Goal: Task Accomplishment & Management: Manage account settings

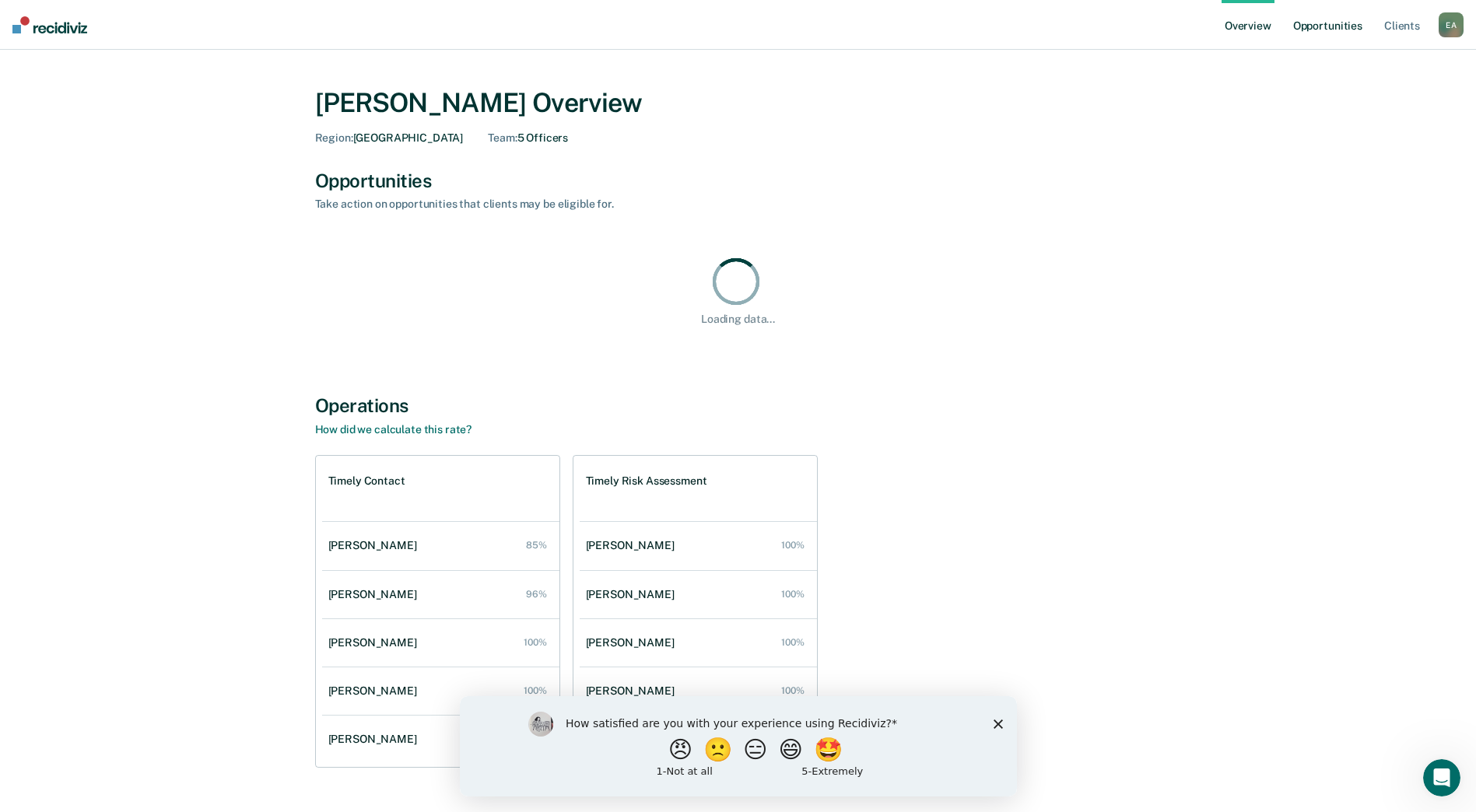
click at [1336, 24] on link "Opportunities" at bounding box center [1328, 24] width 76 height 50
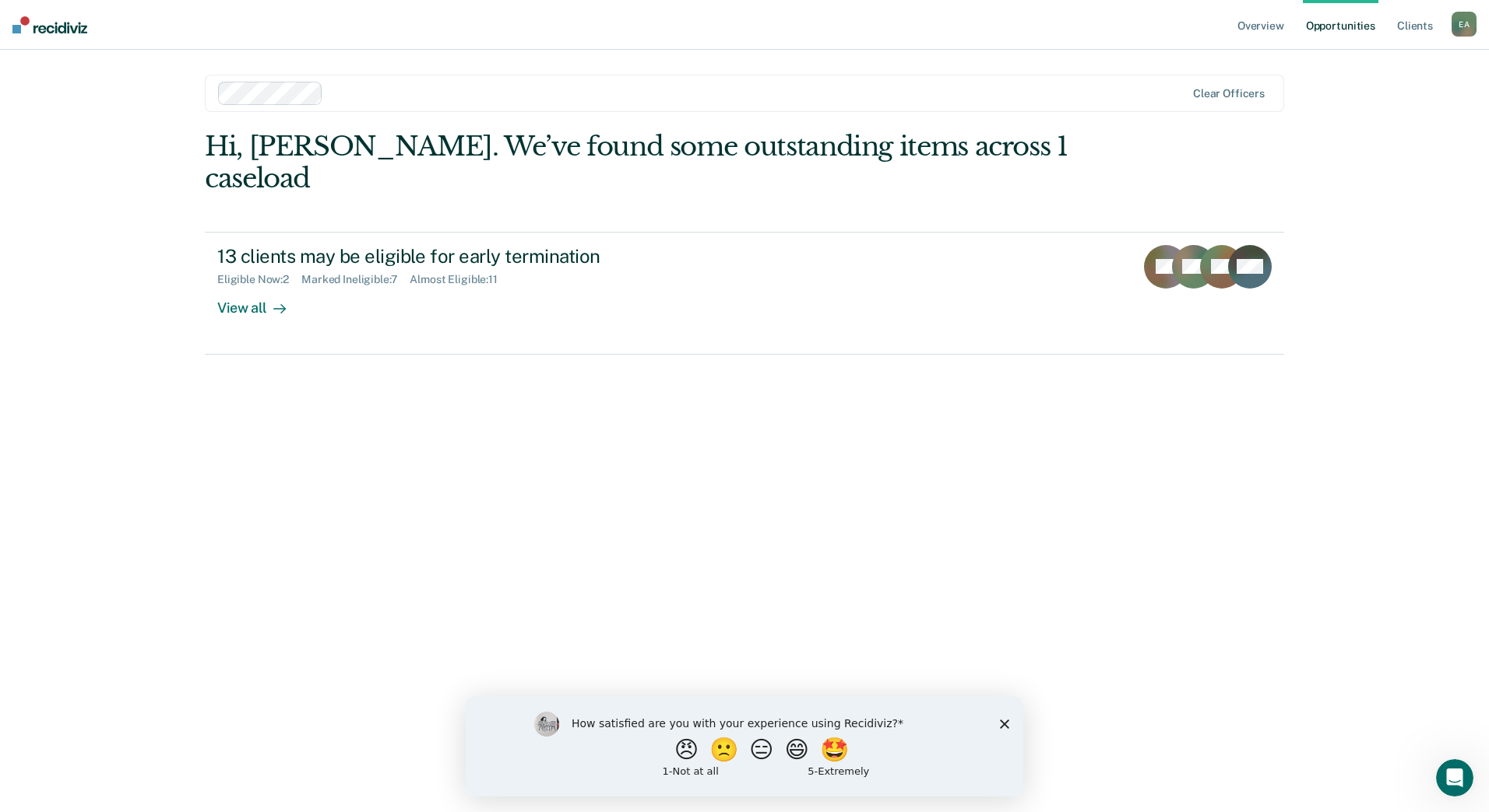
click at [1004, 725] on icon "Close survey" at bounding box center [1005, 724] width 9 height 9
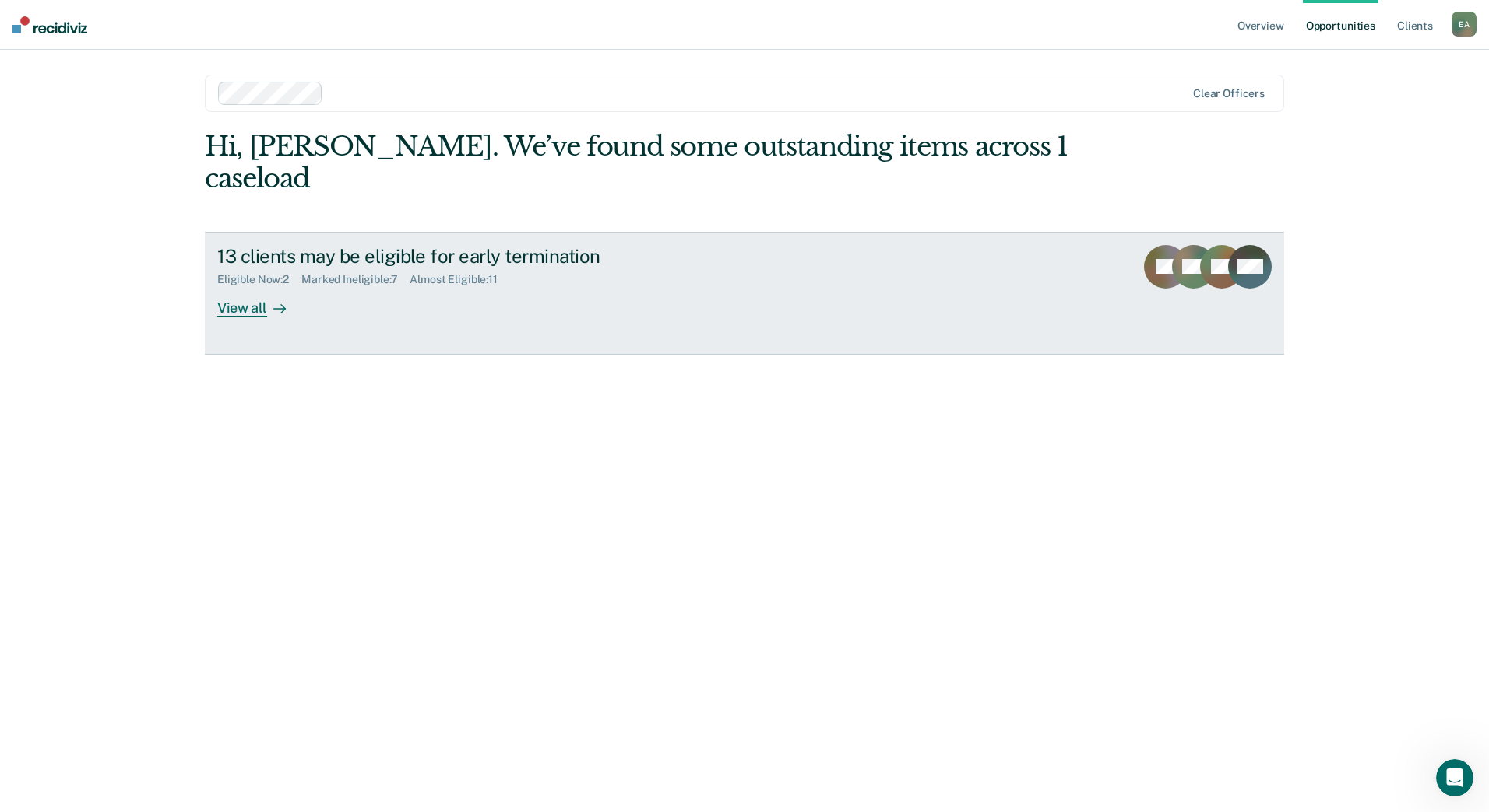
click at [231, 287] on div "View all" at bounding box center [261, 302] width 87 height 30
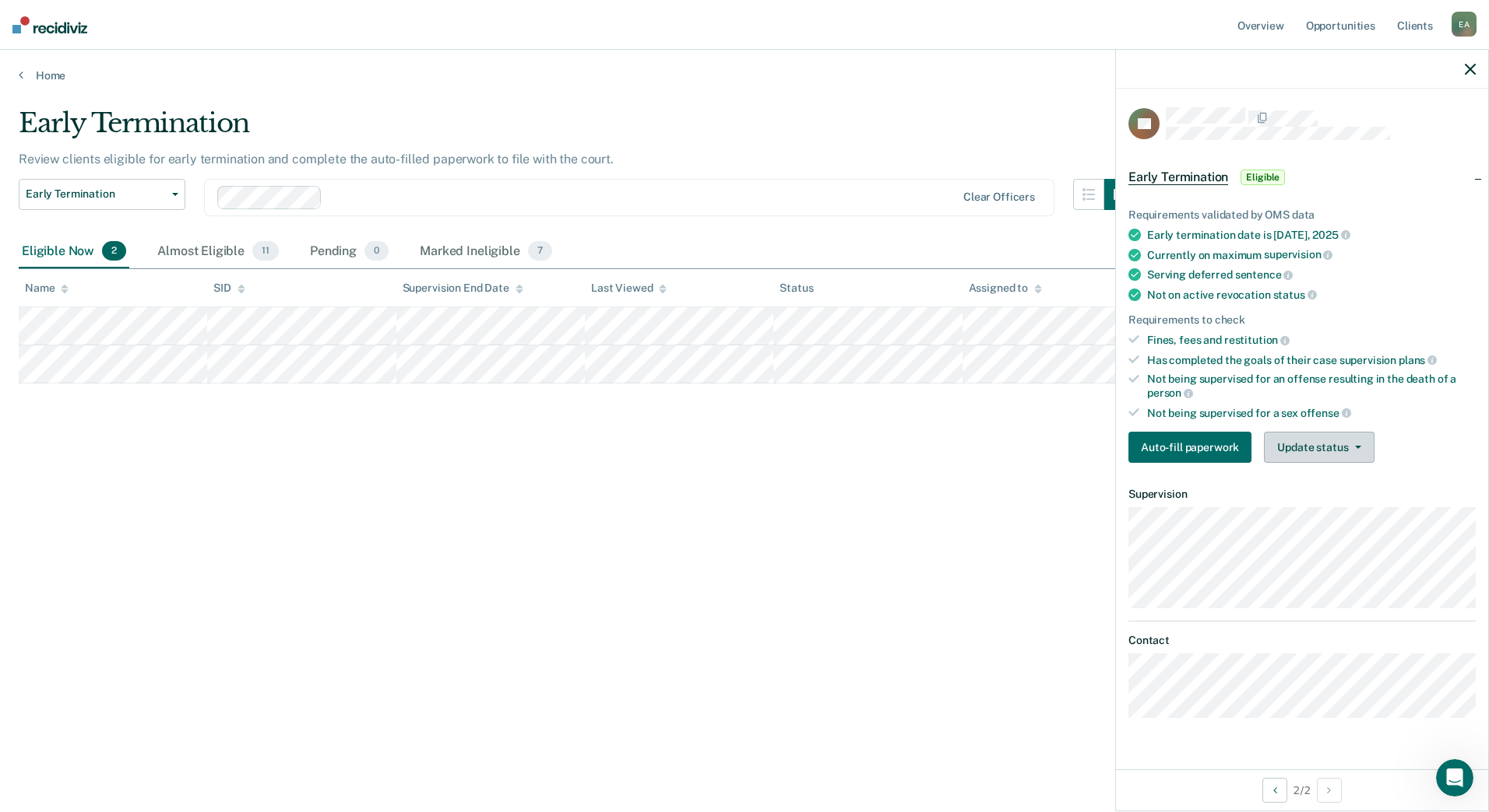
click at [1323, 440] on button "Update status" at bounding box center [1318, 447] width 110 height 31
click at [1321, 509] on button "Mark Ineligible" at bounding box center [1338, 509] width 150 height 25
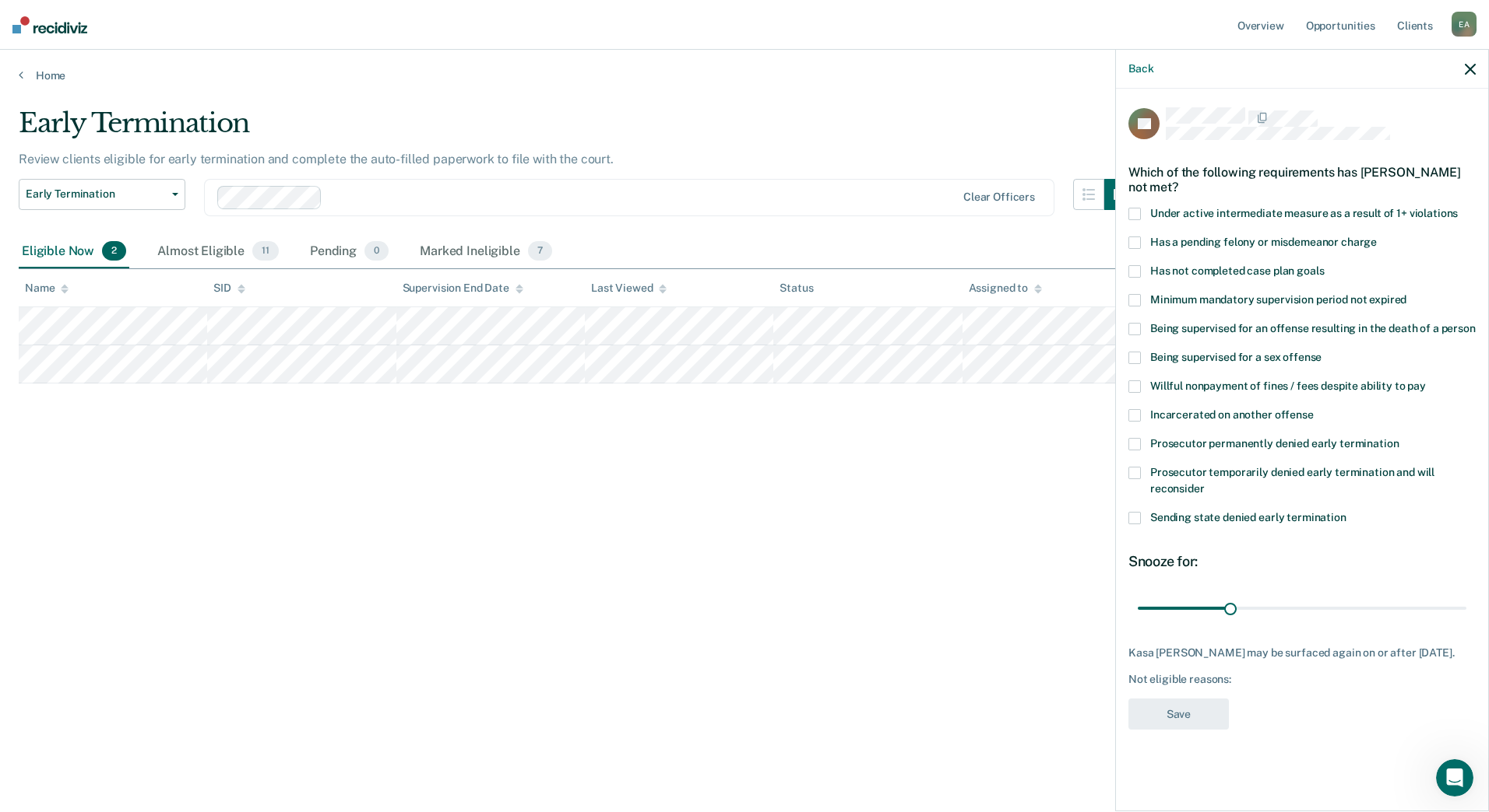
click at [1134, 444] on span at bounding box center [1134, 444] width 12 height 12
click at [1163, 716] on button "Save" at bounding box center [1178, 715] width 100 height 32
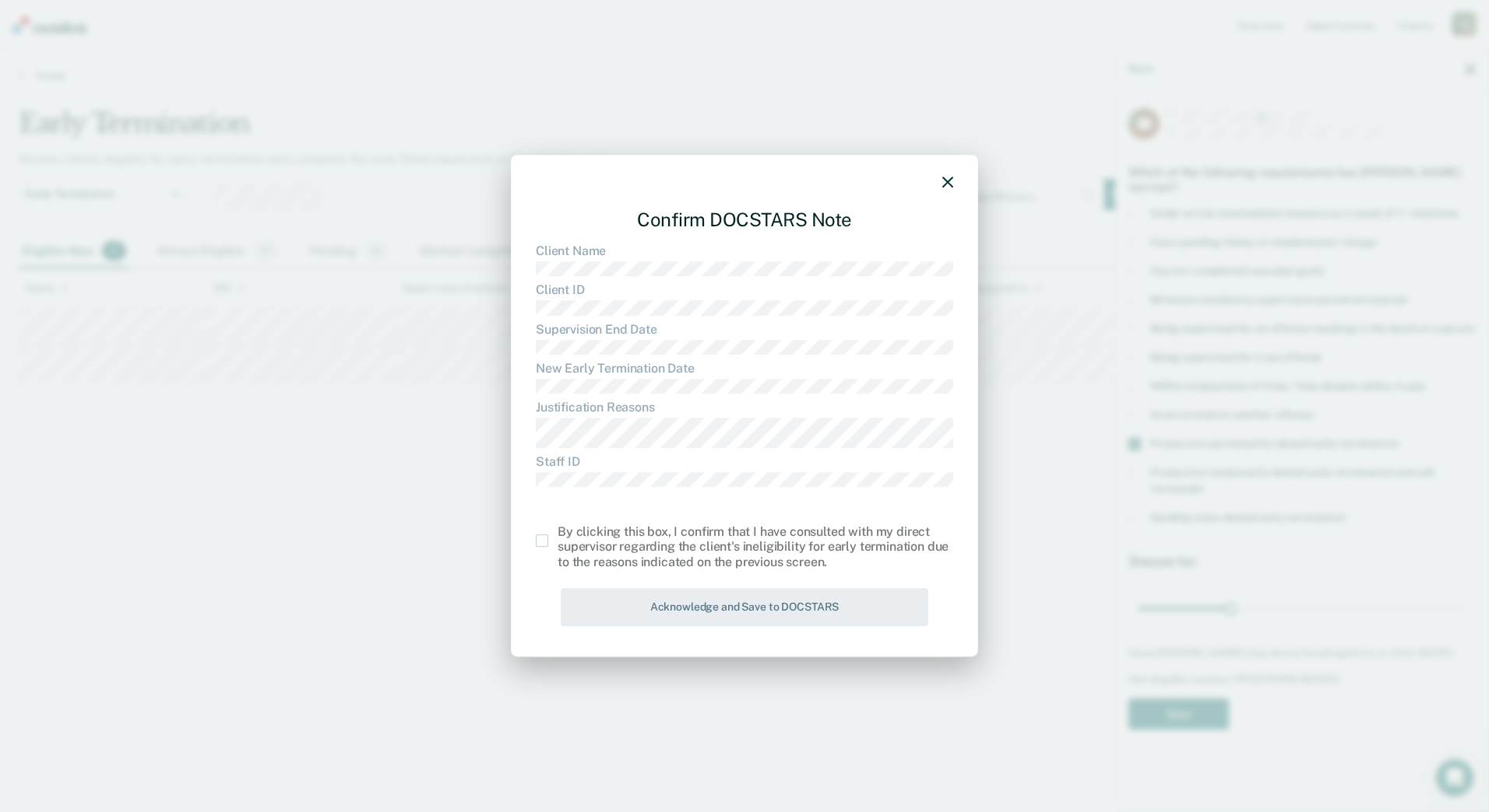
click at [549, 541] on label at bounding box center [546, 540] width 22 height 12
click at [558, 535] on input "checkbox" at bounding box center [558, 535] width 0 height 0
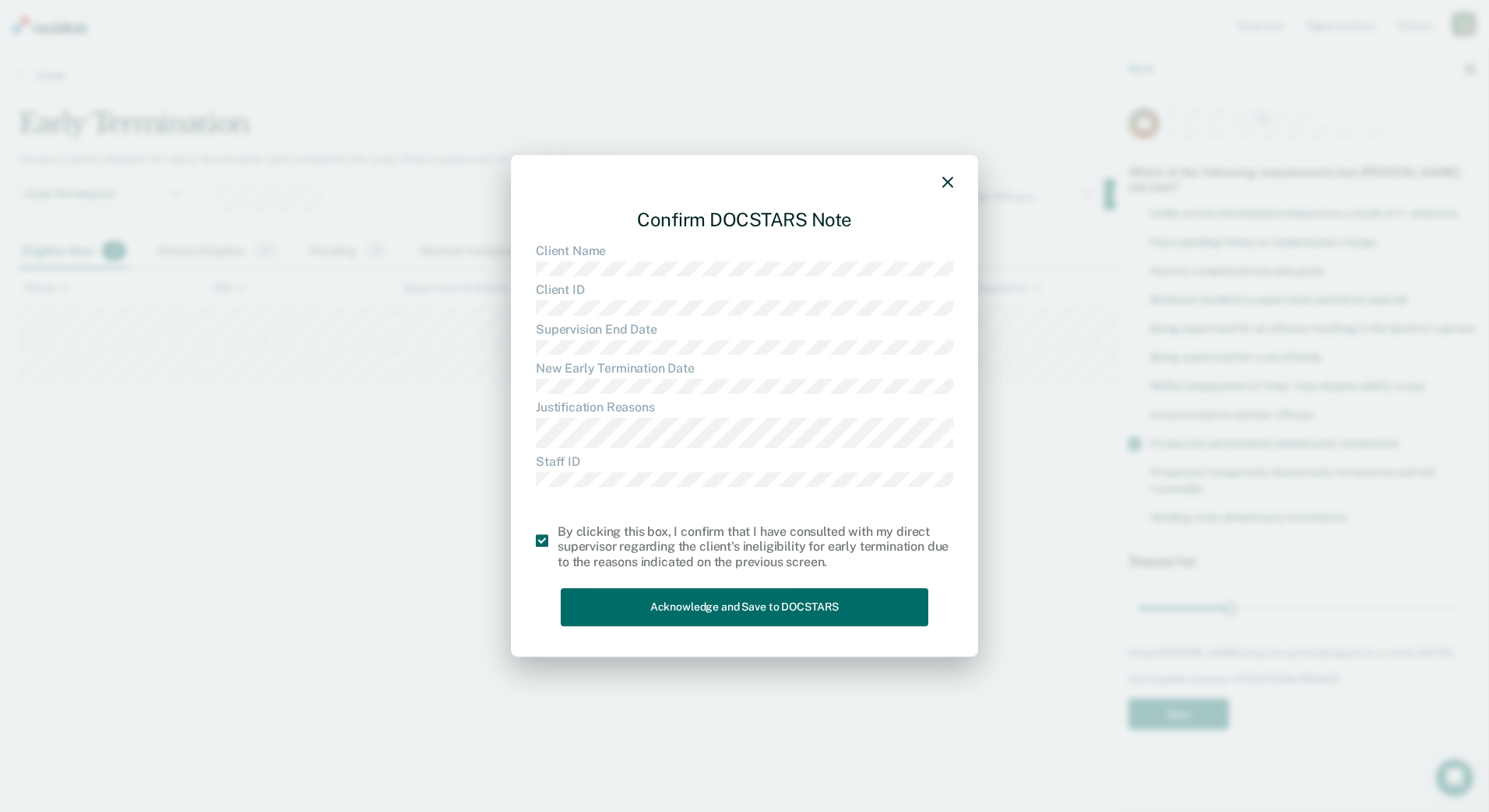
click at [590, 586] on div "Confirm DOCSTARS Note Client Name Client ID Supervision End Date New Early Term…" at bounding box center [744, 414] width 417 height 436
click at [592, 596] on button "Acknowledge and Save to DOCSTARS" at bounding box center [744, 607] width 367 height 38
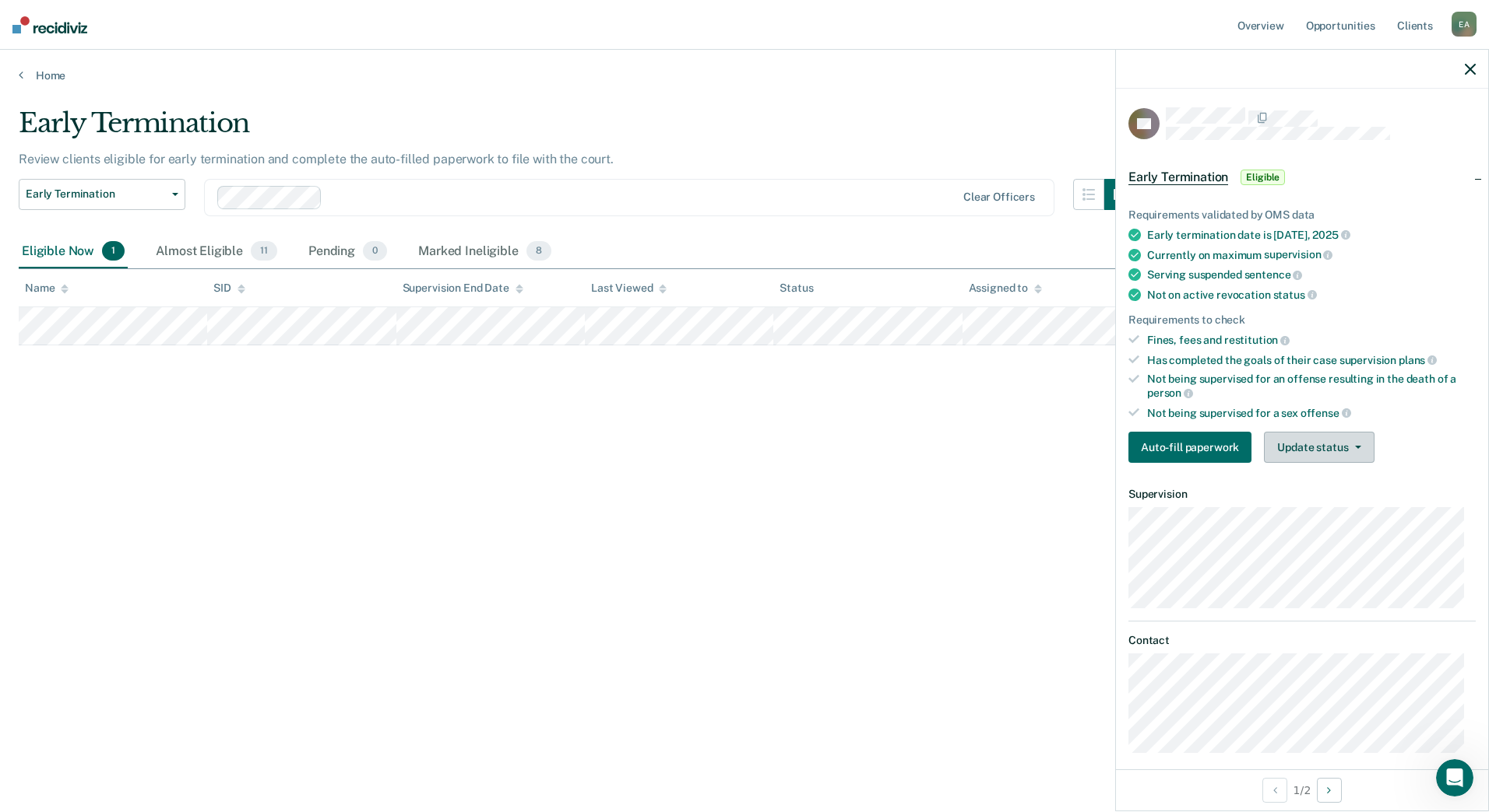
click at [1291, 444] on button "Update status" at bounding box center [1318, 447] width 110 height 31
click at [1291, 514] on button "Mark Ineligible" at bounding box center [1338, 509] width 150 height 25
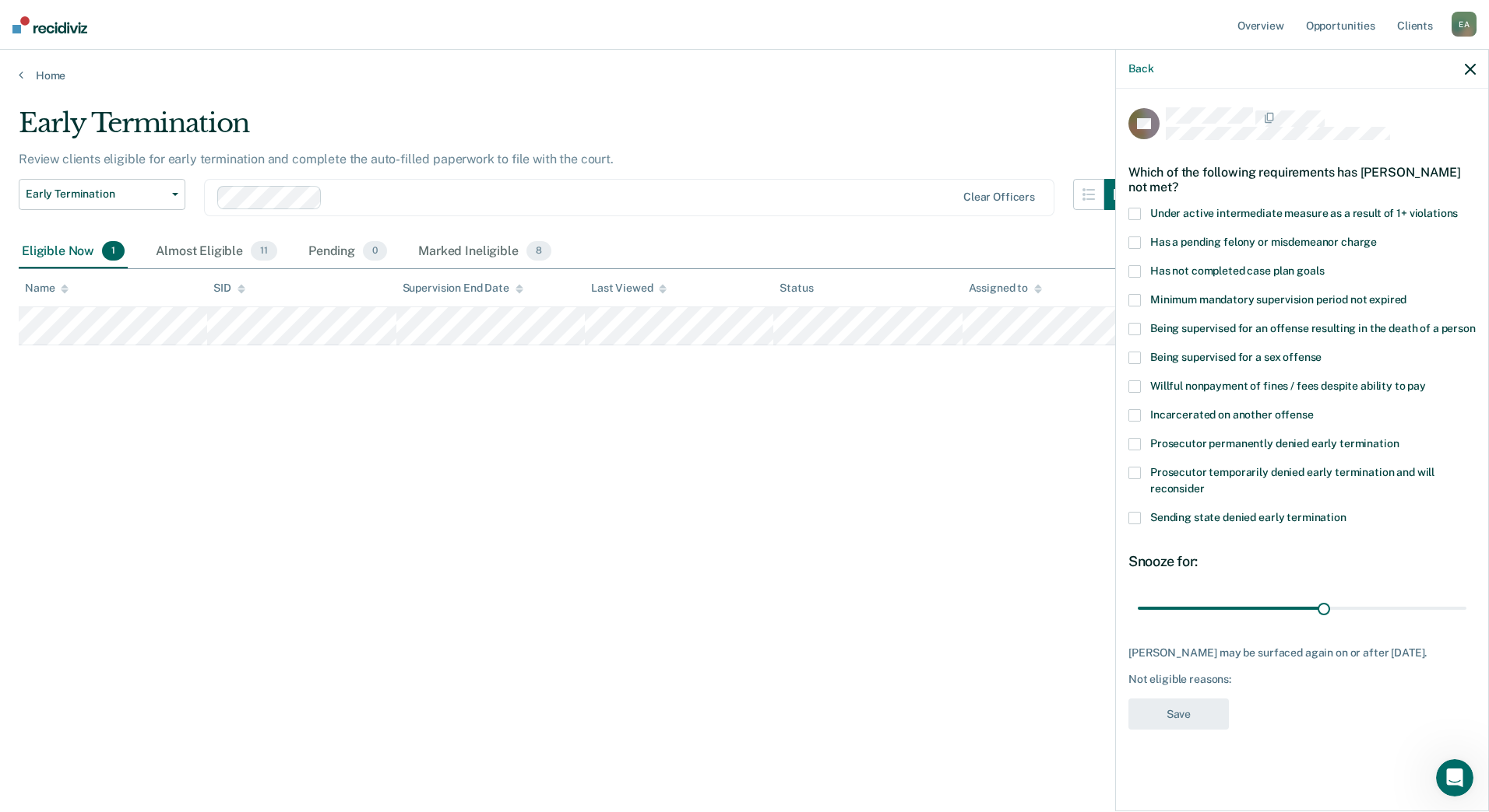
click at [1135, 265] on span at bounding box center [1134, 271] width 12 height 12
drag, startPoint x: 1323, startPoint y: 603, endPoint x: 1489, endPoint y: 617, distance: 166.6
type input "52"
click at [1466, 617] on input "range" at bounding box center [1302, 608] width 329 height 27
click at [1205, 719] on button "Save" at bounding box center [1178, 715] width 100 height 32
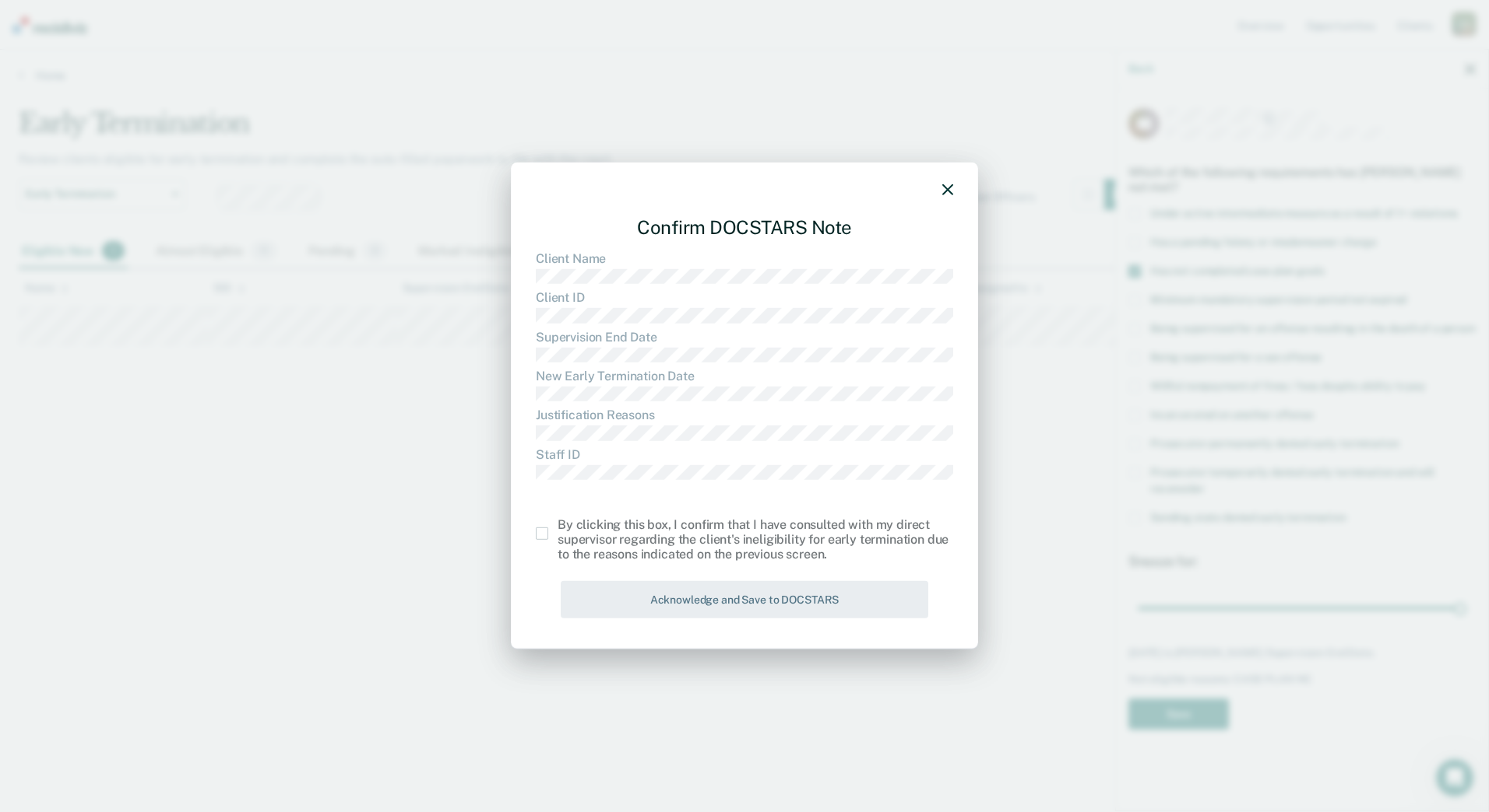
click at [539, 528] on span at bounding box center [542, 533] width 12 height 12
click at [558, 527] on input "checkbox" at bounding box center [558, 527] width 0 height 0
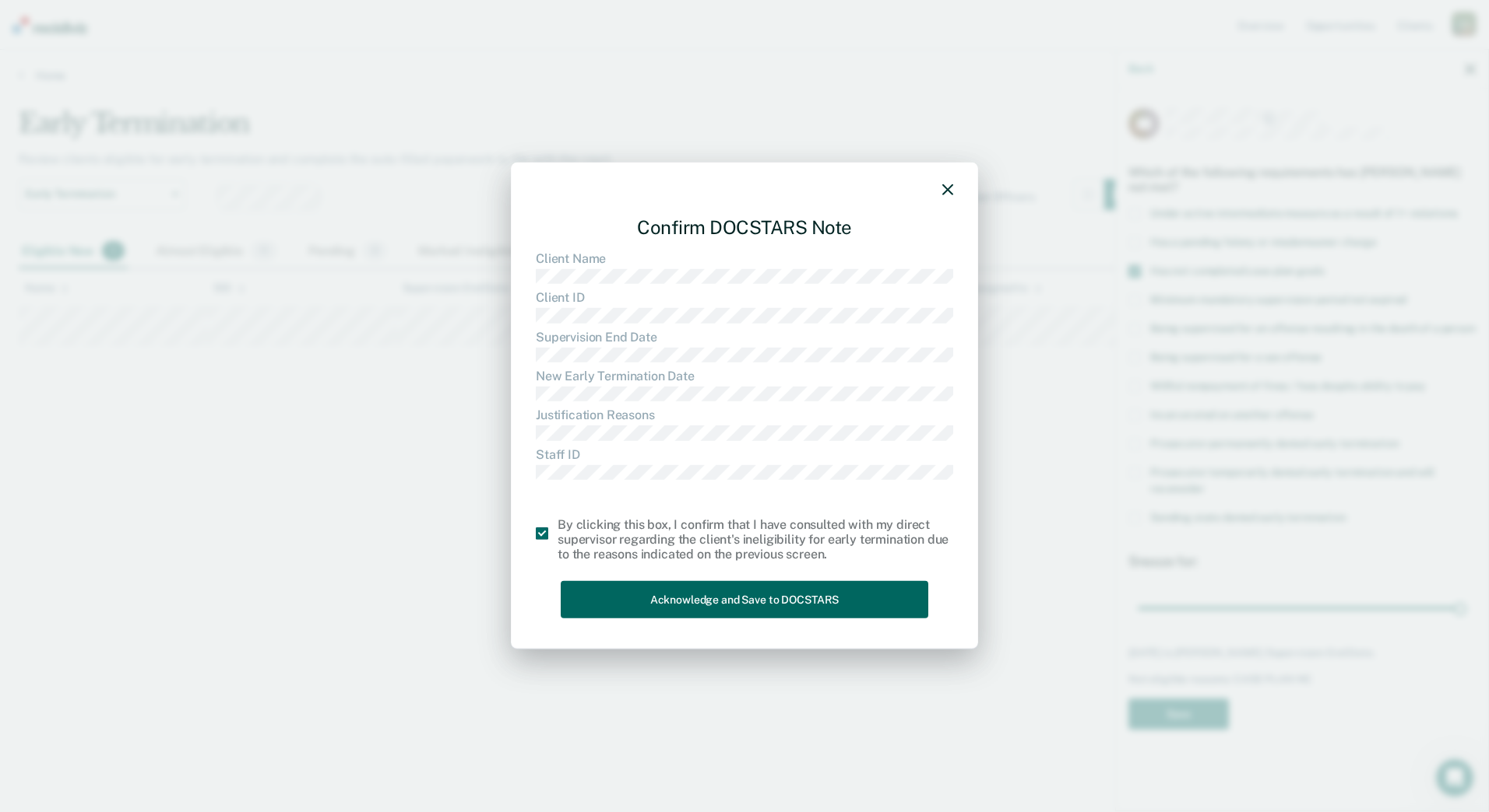
click at [605, 605] on button "Acknowledge and Save to DOCSTARS" at bounding box center [744, 599] width 367 height 38
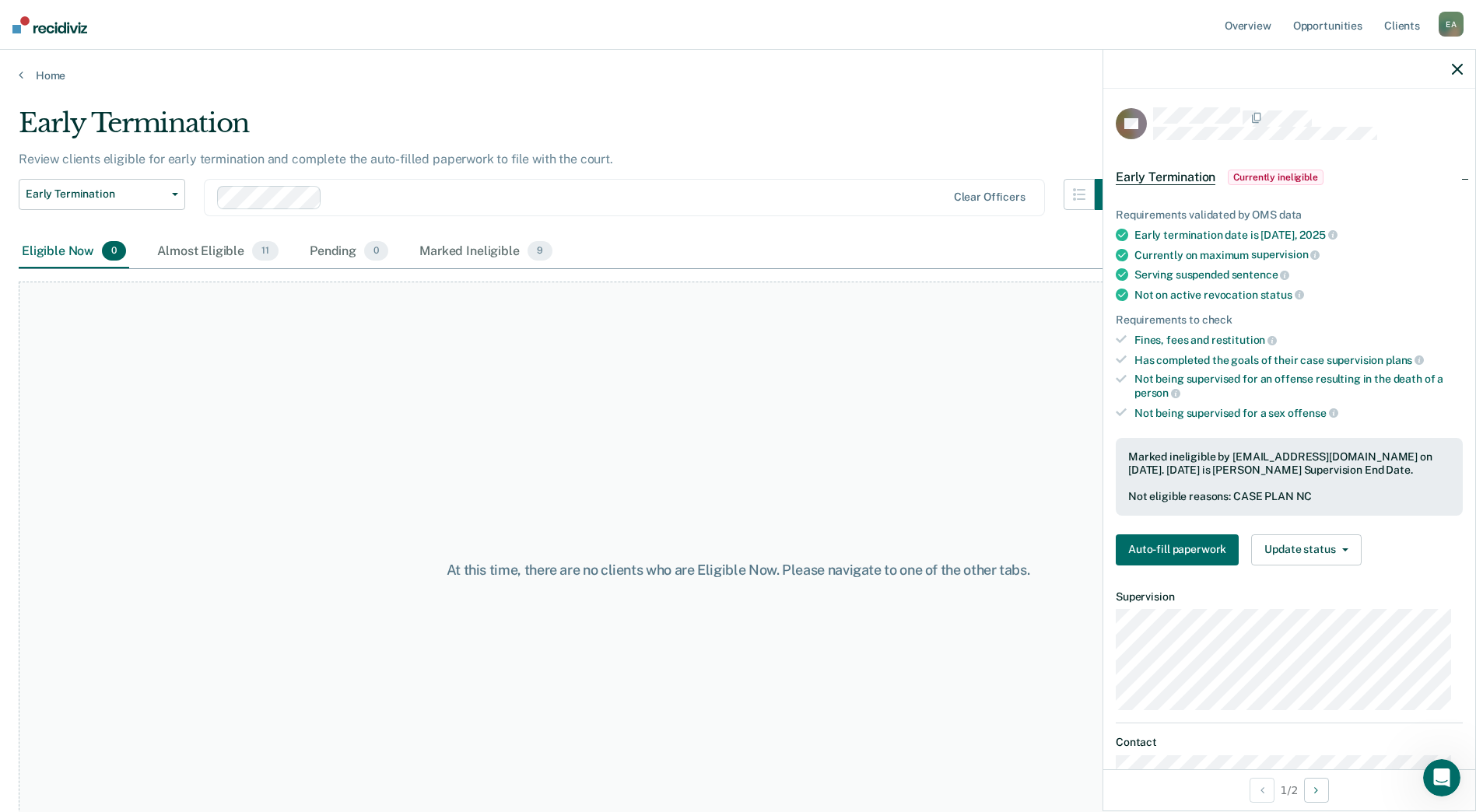
click at [153, 261] on div "Eligible Now 0 Almost Eligible 11 Pending 0 Marked Ineligible 9" at bounding box center [287, 252] width 537 height 35
click at [177, 249] on div "Almost Eligible 11" at bounding box center [218, 252] width 127 height 35
